Goal: Task Accomplishment & Management: Manage account settings

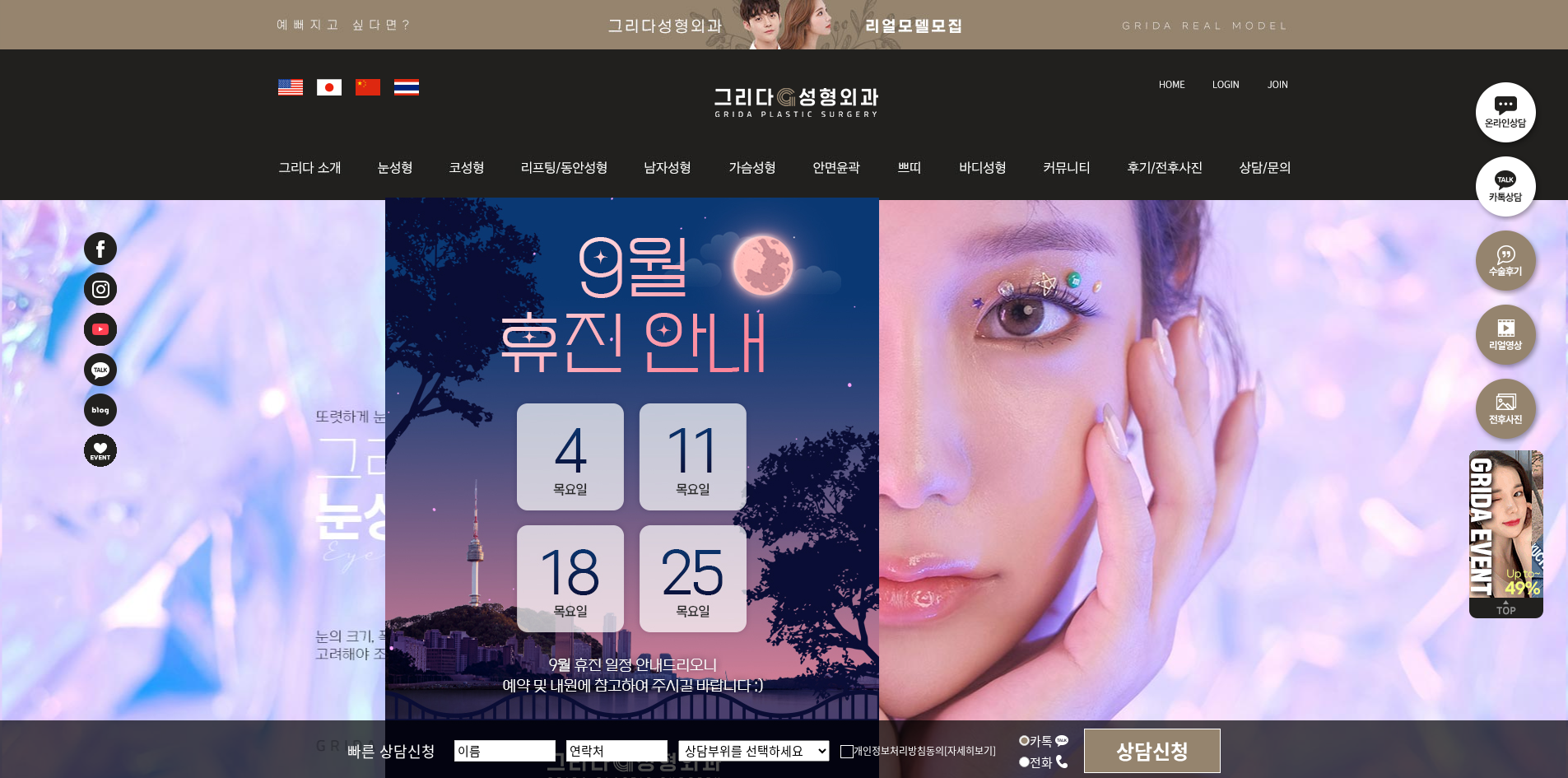
click at [1276, 80] on img at bounding box center [1277, 83] width 22 height 9
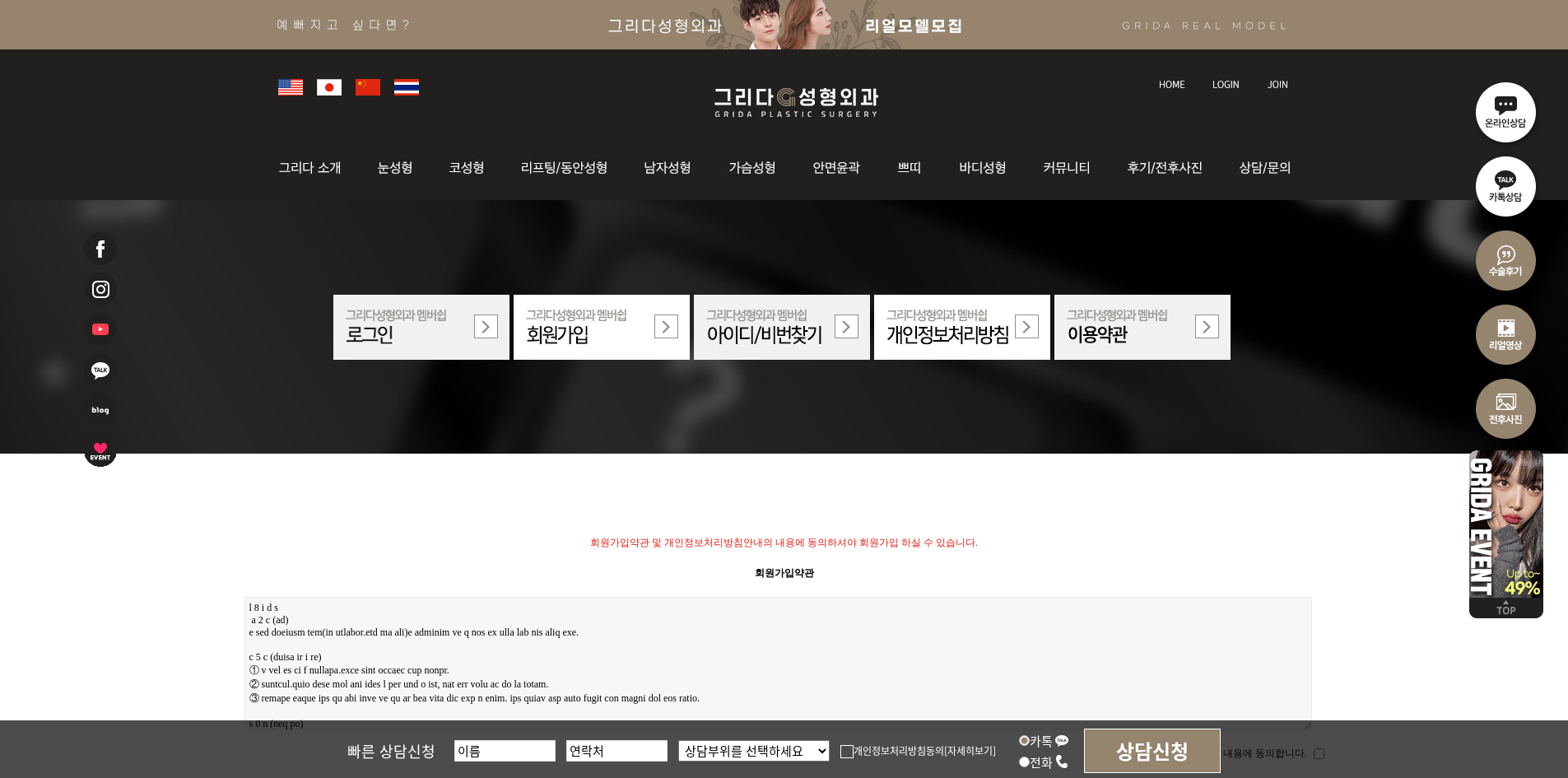
click at [1230, 80] on img at bounding box center [1226, 83] width 28 height 9
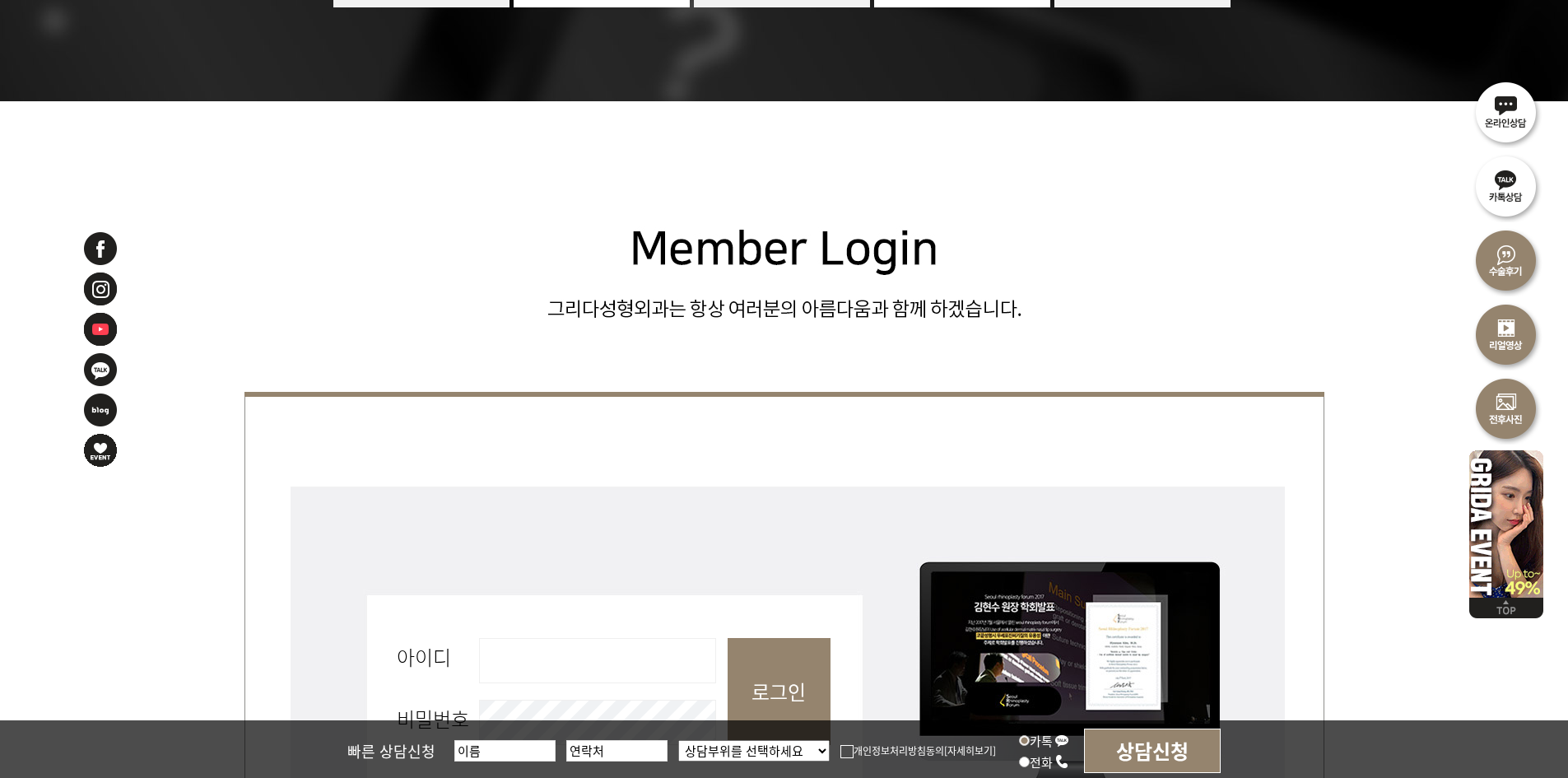
scroll to position [741, 0]
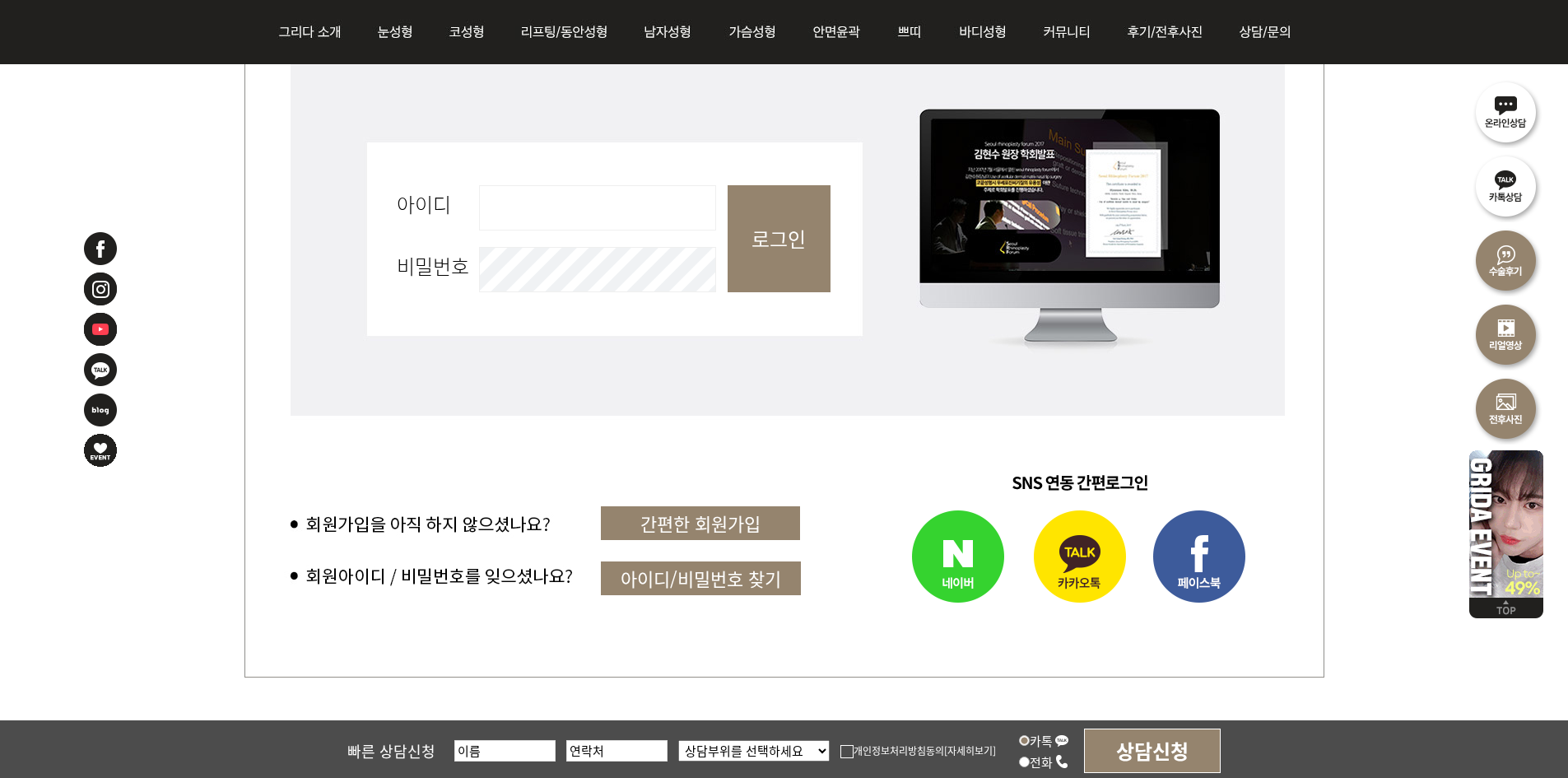
click at [593, 218] on input "아이디 필수" at bounding box center [597, 208] width 237 height 45
type input "admin"
click at [809, 252] on input "로그인" at bounding box center [779, 239] width 103 height 107
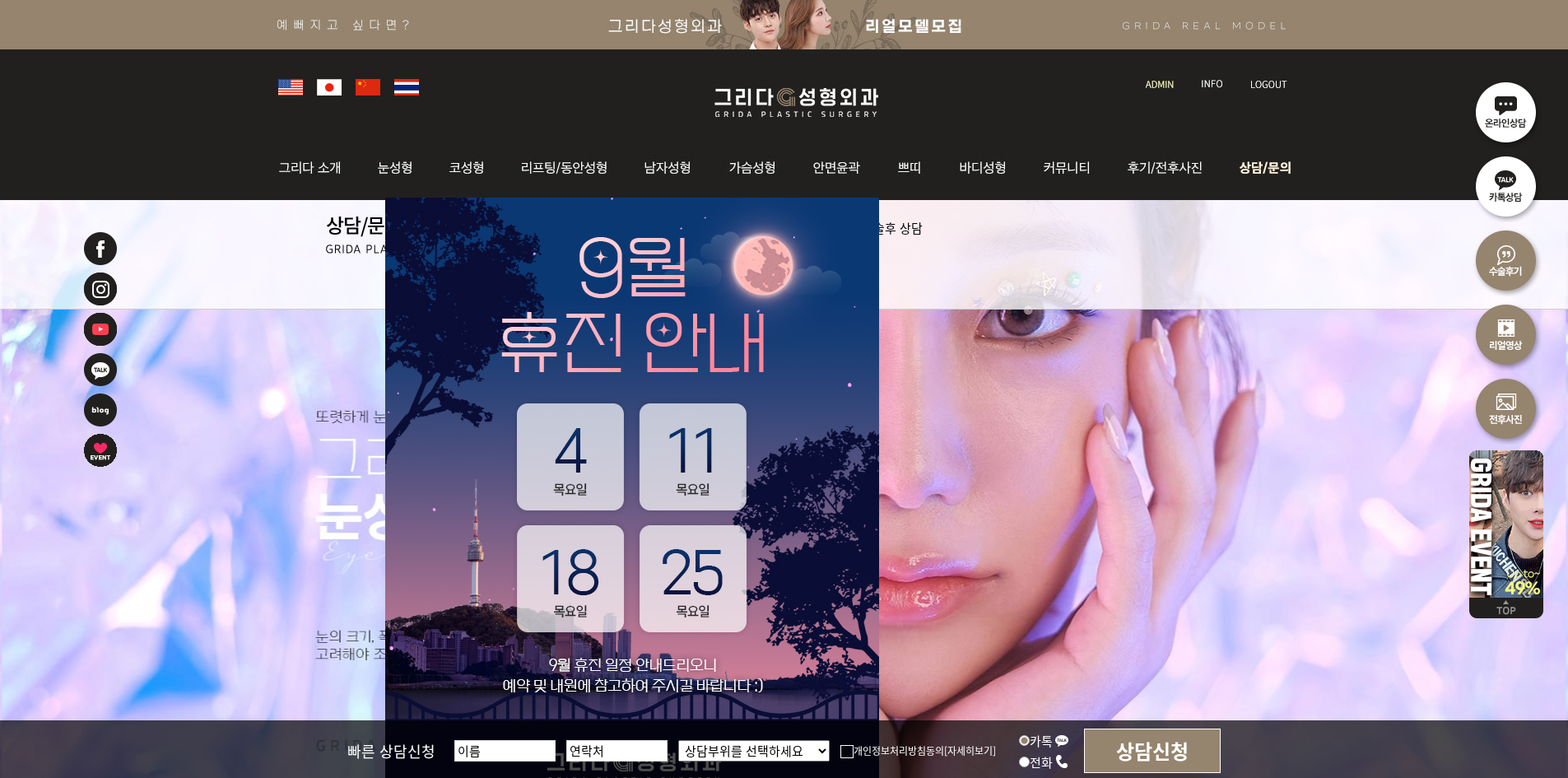
click at [1267, 169] on img at bounding box center [1261, 167] width 74 height 64
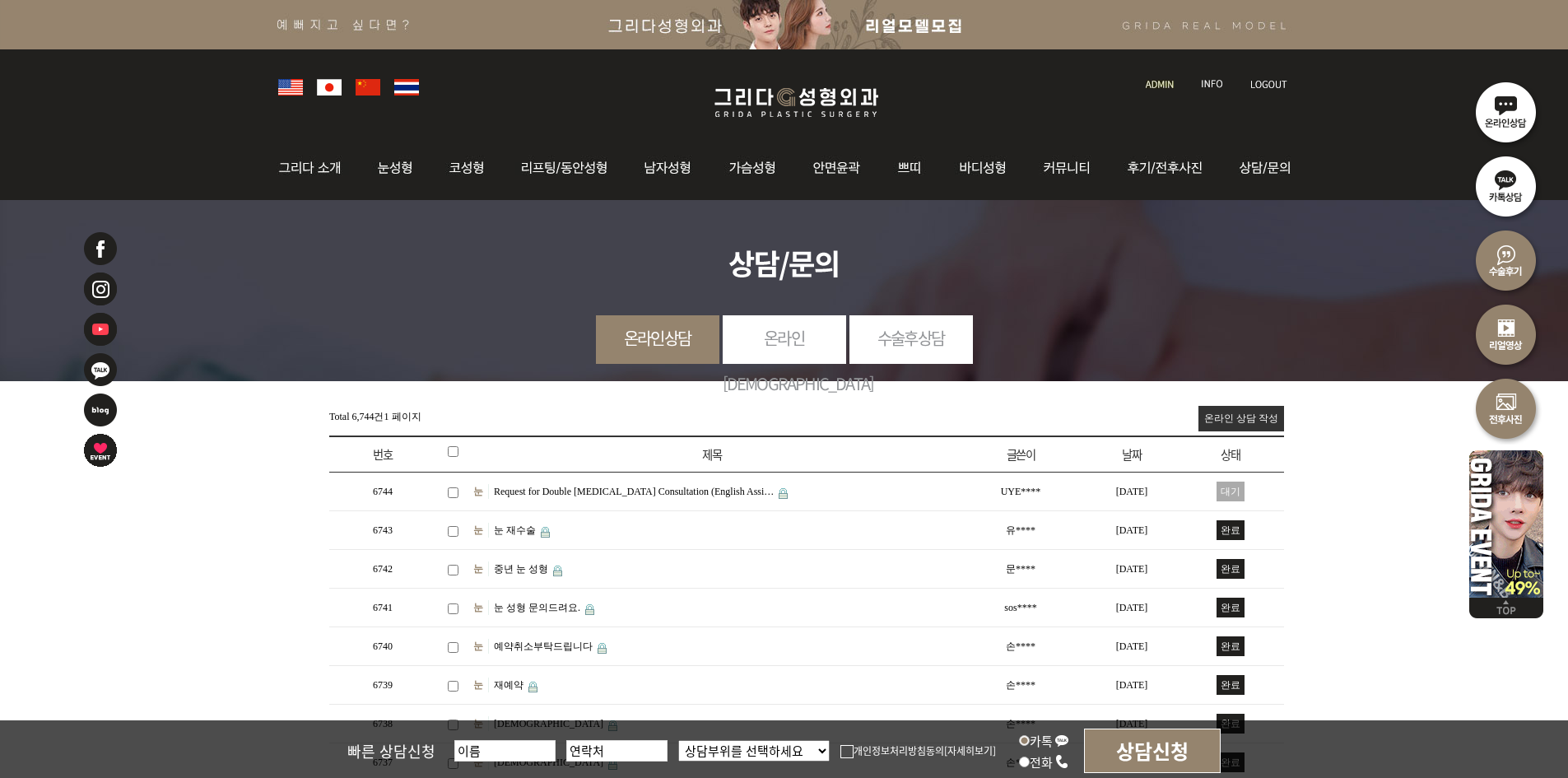
click at [1259, 74] on link at bounding box center [1270, 69] width 57 height 23
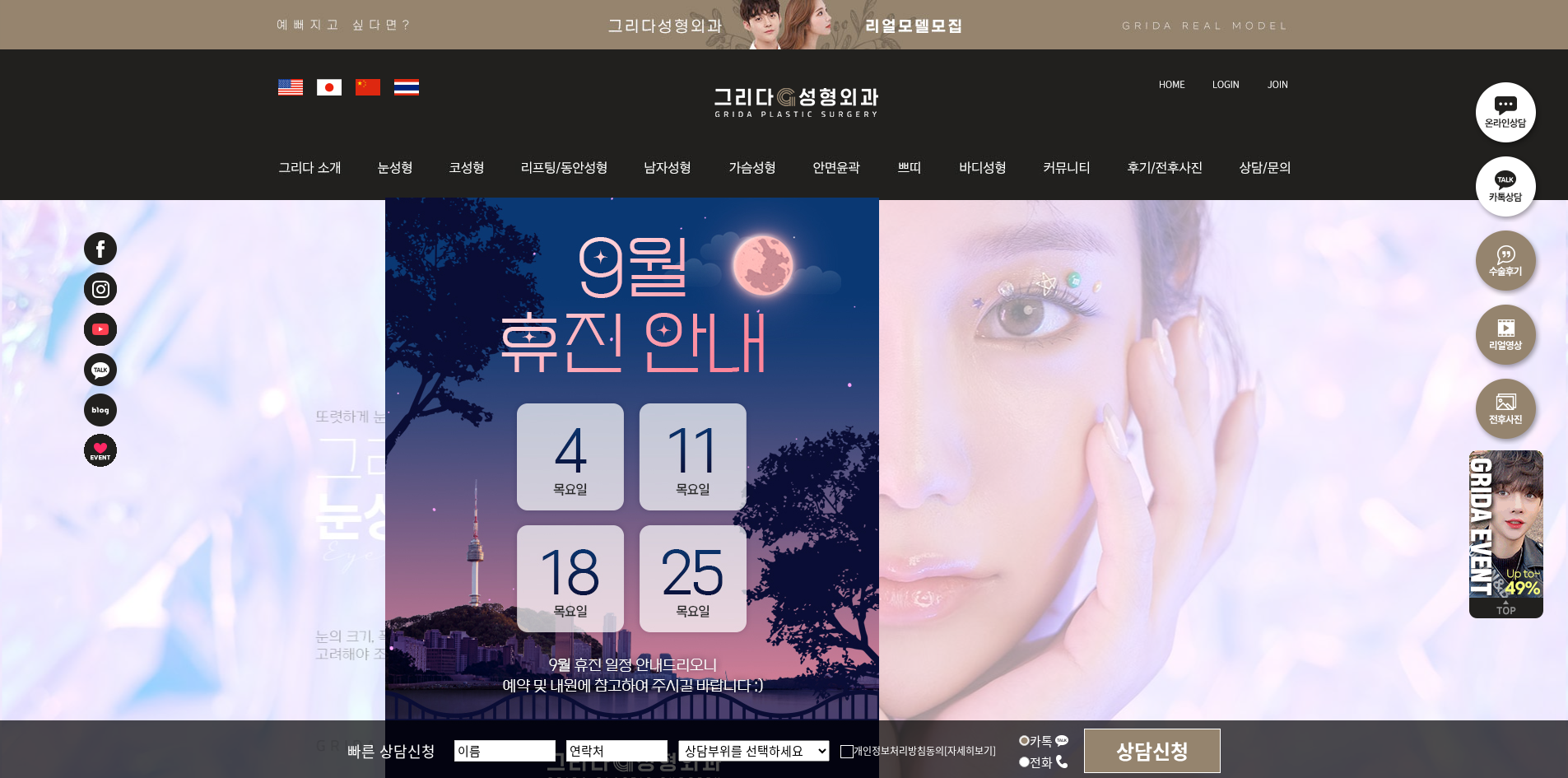
click at [1215, 83] on img at bounding box center [1226, 83] width 28 height 9
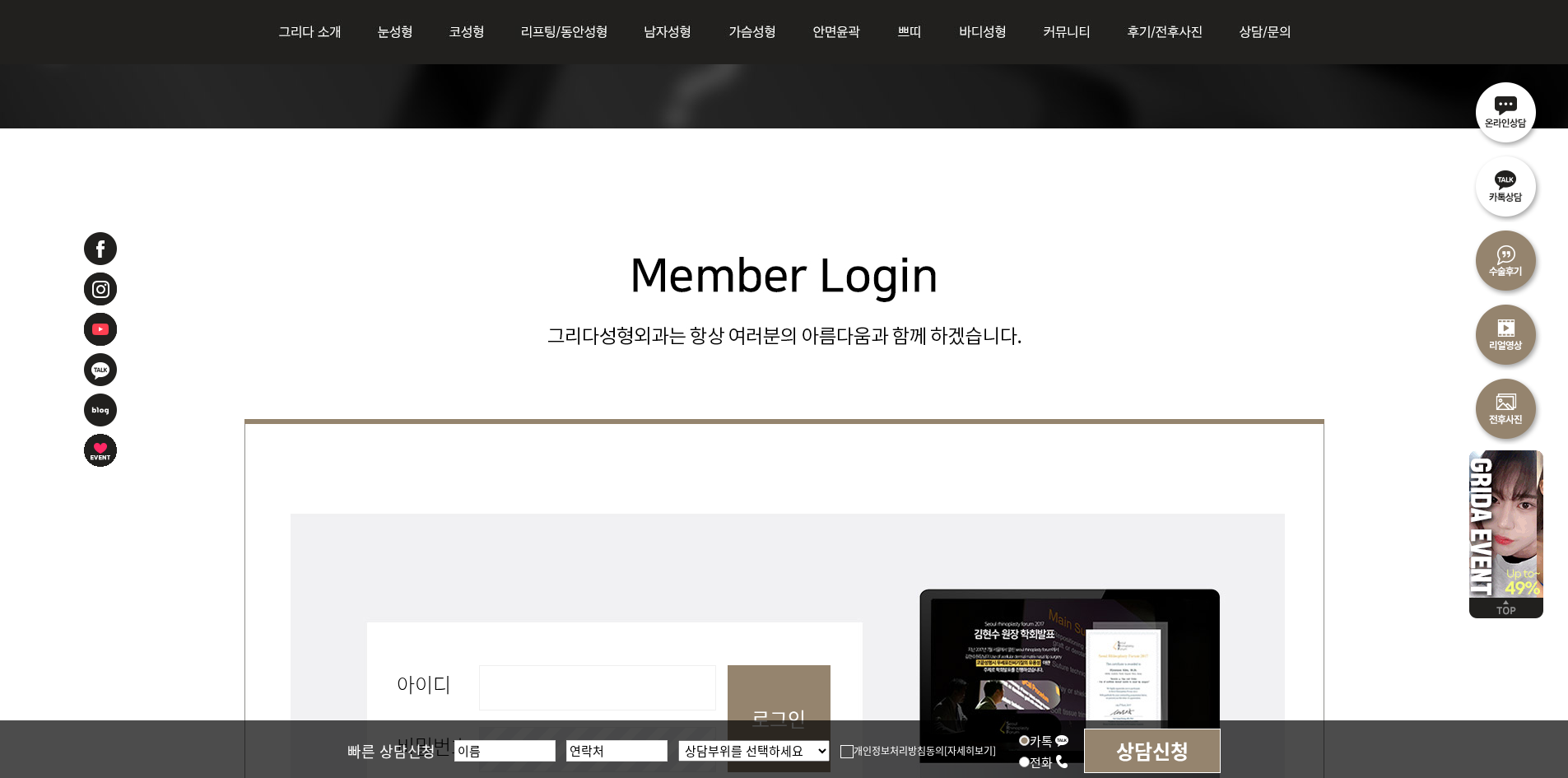
scroll to position [576, 0]
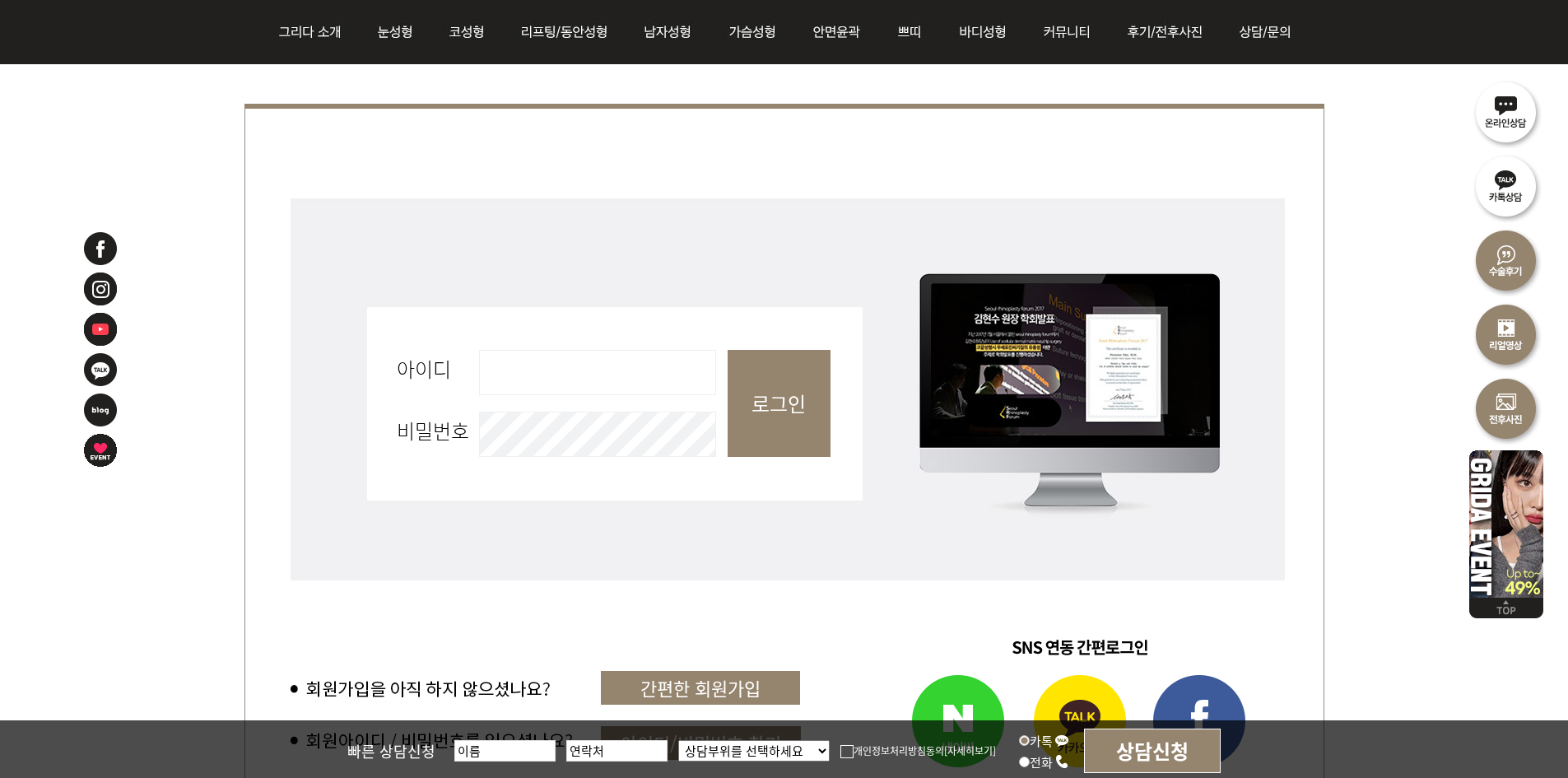
click at [639, 333] on fieldset "회원로그인 아이디 필수 비밀번호 필수 로그인" at bounding box center [784, 412] width 1080 height 436
click at [632, 348] on fieldset "회원로그인 아이디 필수 비밀번호 필수 로그인" at bounding box center [784, 412] width 1080 height 436
drag, startPoint x: 640, startPoint y: 381, endPoint x: 650, endPoint y: 395, distance: 17.2
click at [640, 381] on input "아이디 필수" at bounding box center [597, 372] width 237 height 45
type input "admin"
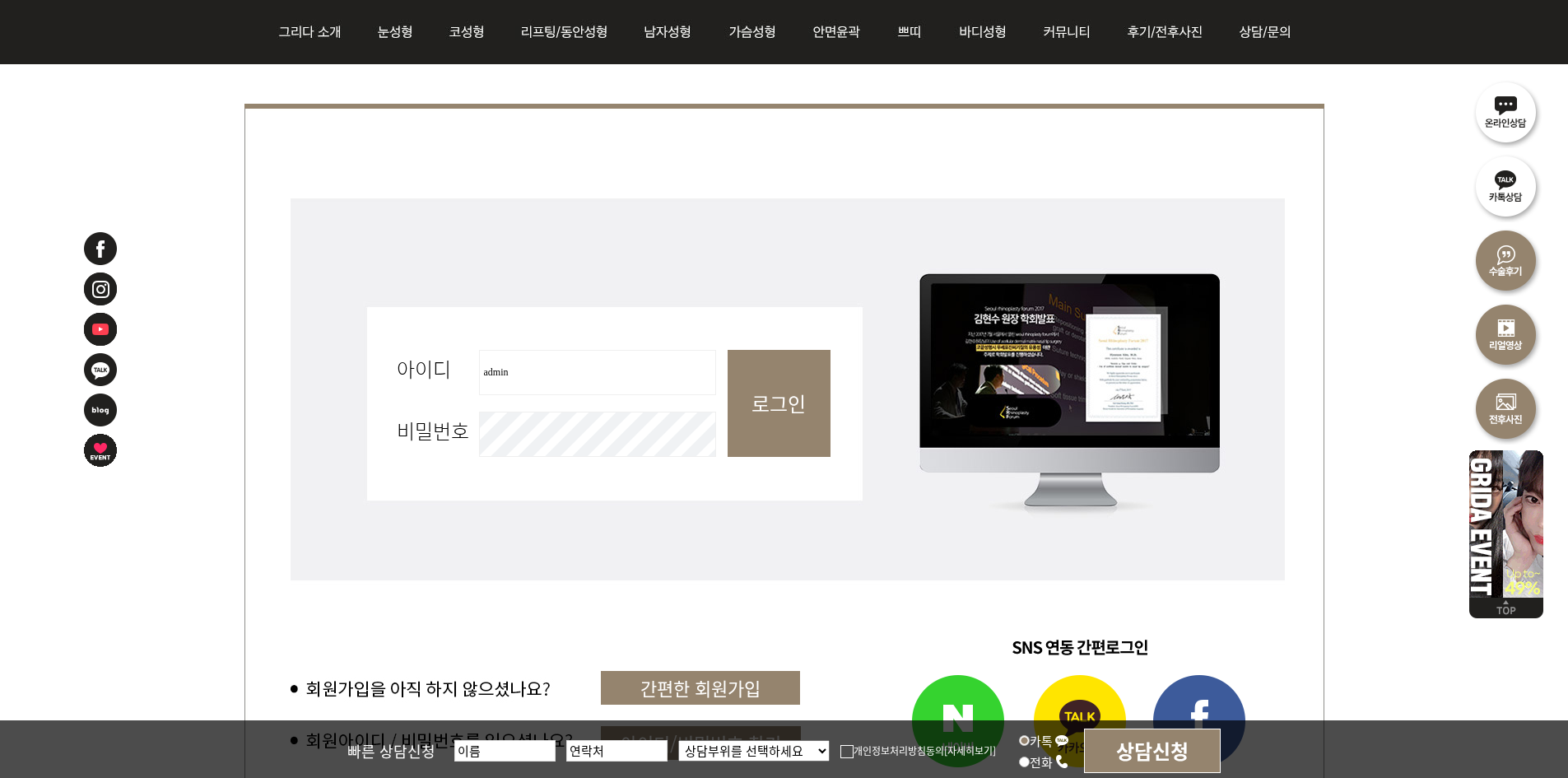
click at [803, 407] on input "로그인" at bounding box center [779, 403] width 103 height 107
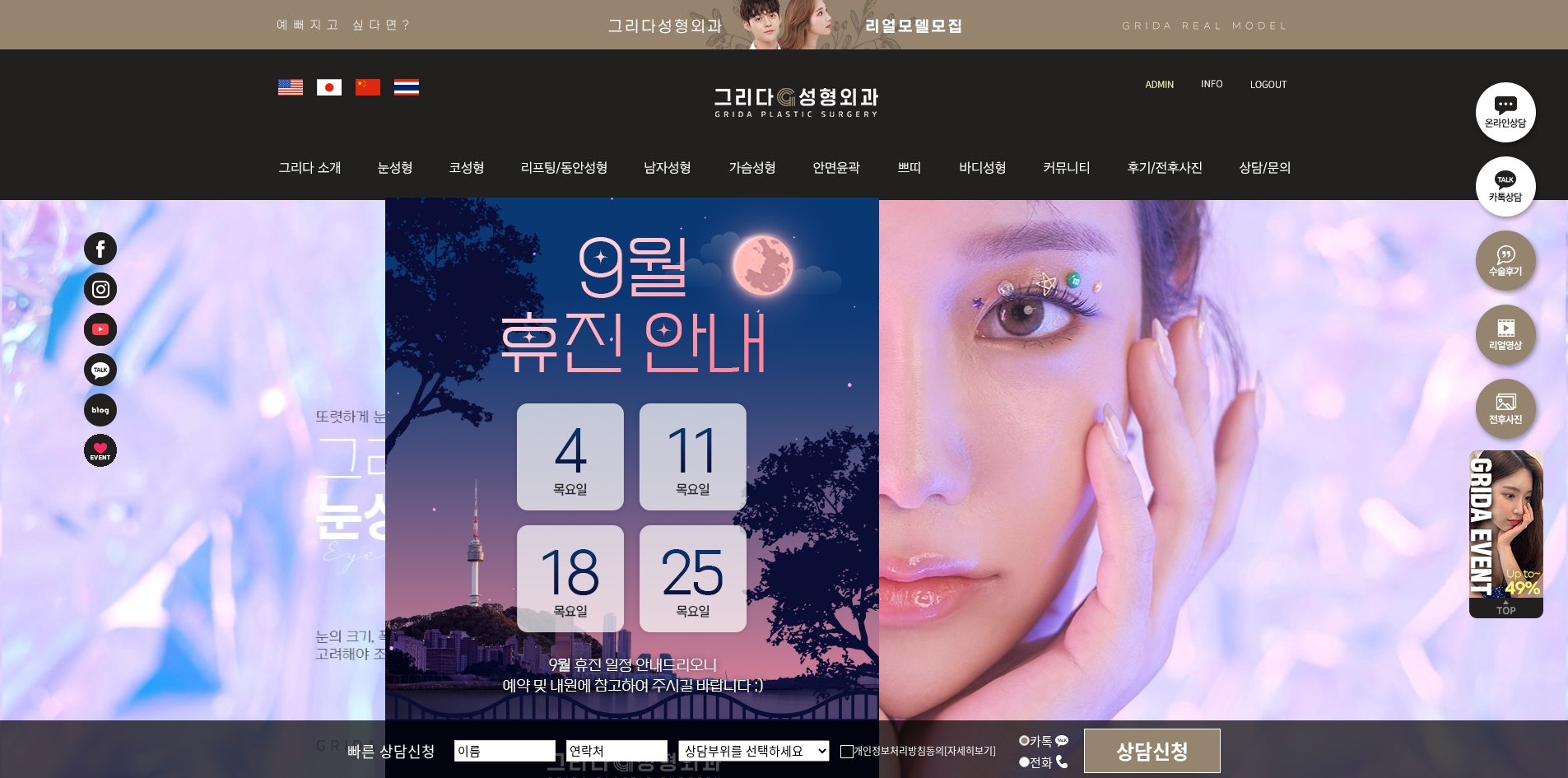
click at [1167, 87] on img at bounding box center [1159, 83] width 28 height 9
